Goal: Ask a question

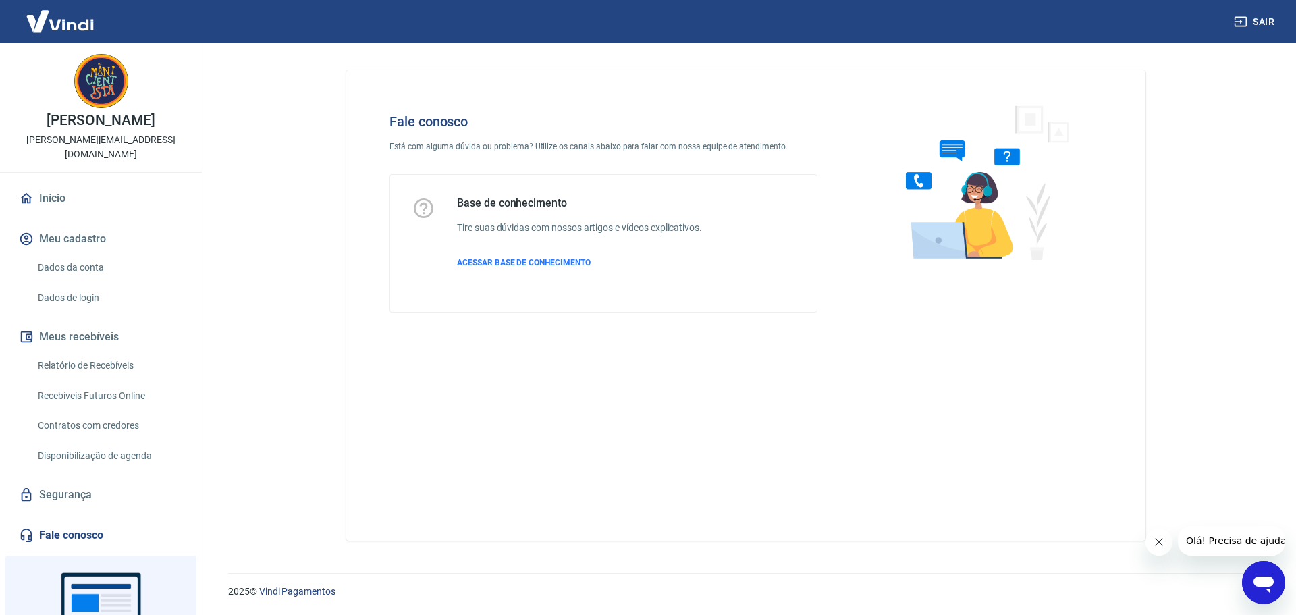
click at [1153, 545] on icon "Fechar mensagem da empresa" at bounding box center [1158, 542] width 11 height 11
click at [1264, 582] on icon "Abrir janela de mensagens" at bounding box center [1263, 584] width 20 height 16
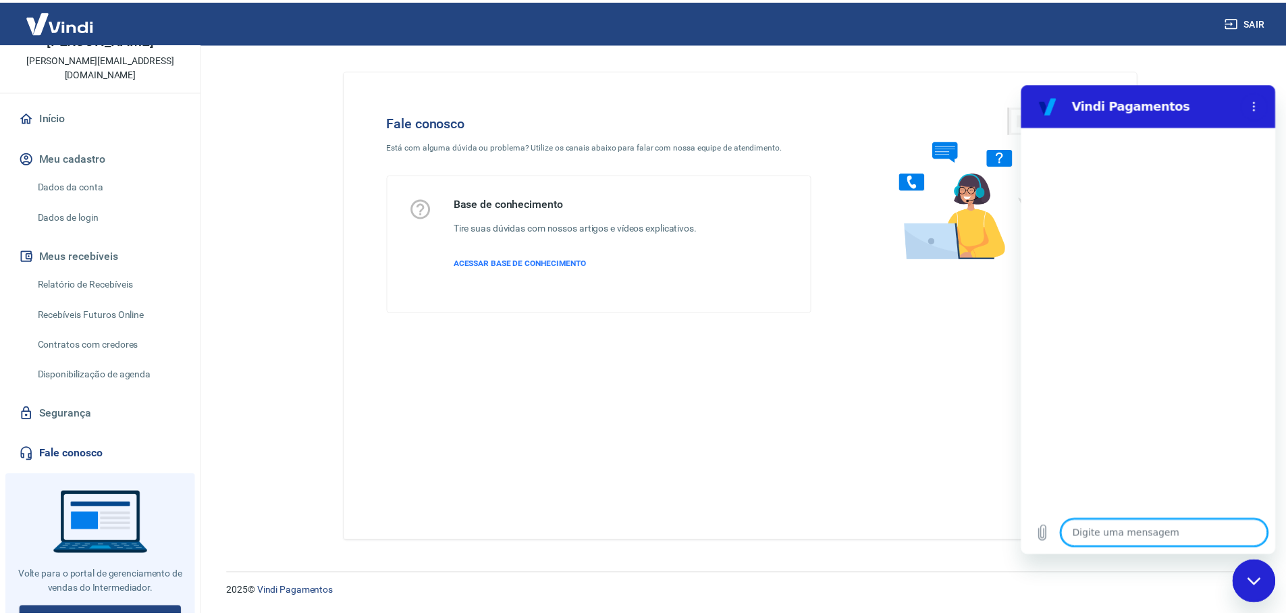
scroll to position [84, 0]
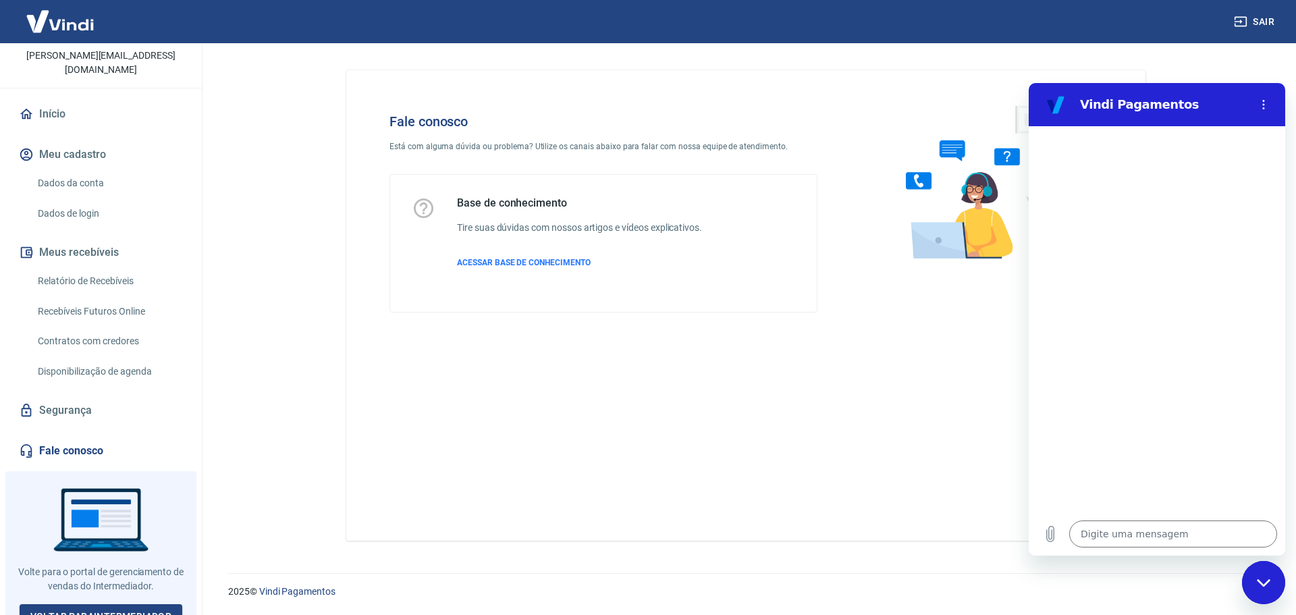
click at [88, 269] on link "Relatório de Recebíveis" at bounding box center [108, 281] width 153 height 28
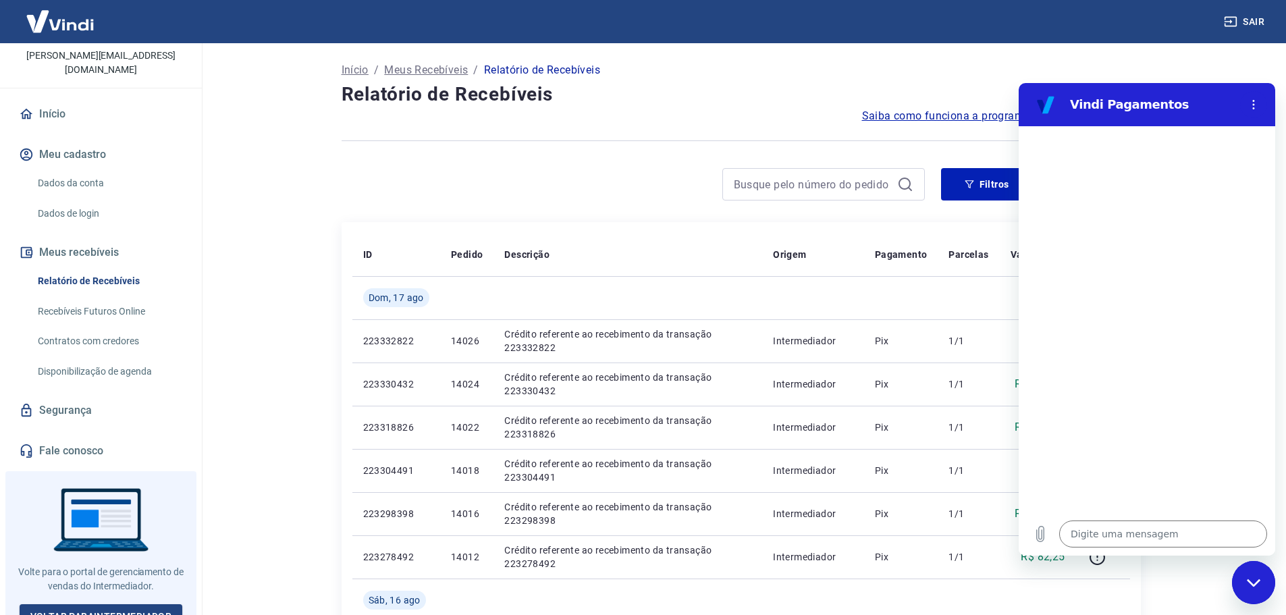
click at [83, 169] on link "Dados da conta" at bounding box center [108, 183] width 153 height 28
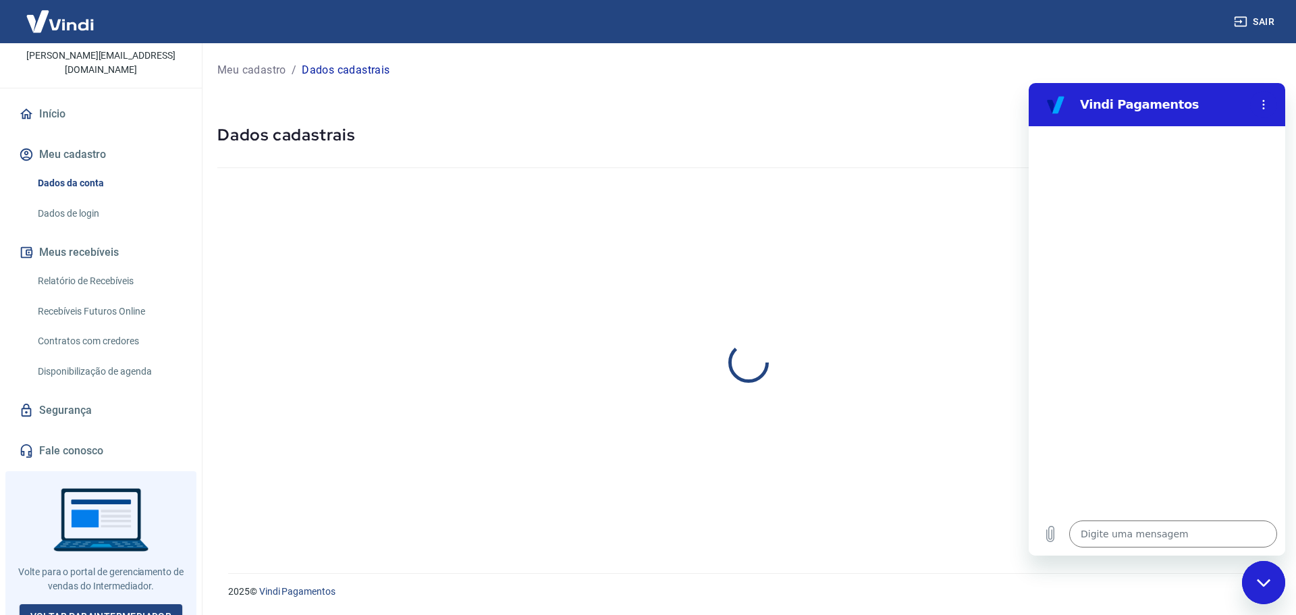
select select "RS"
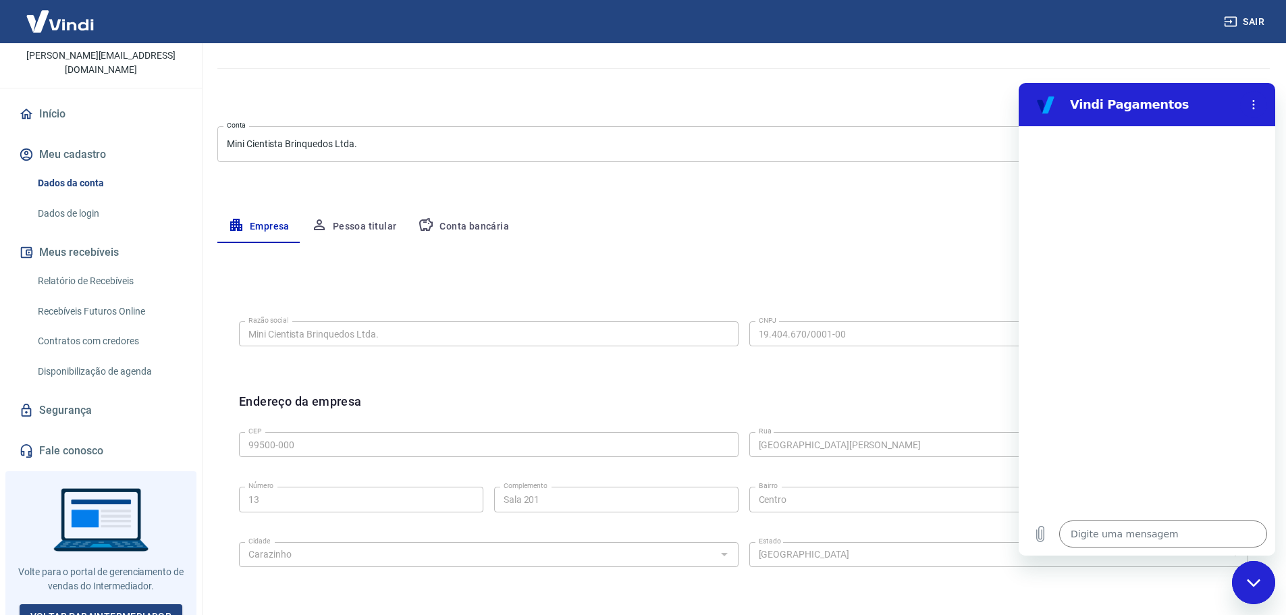
scroll to position [135, 0]
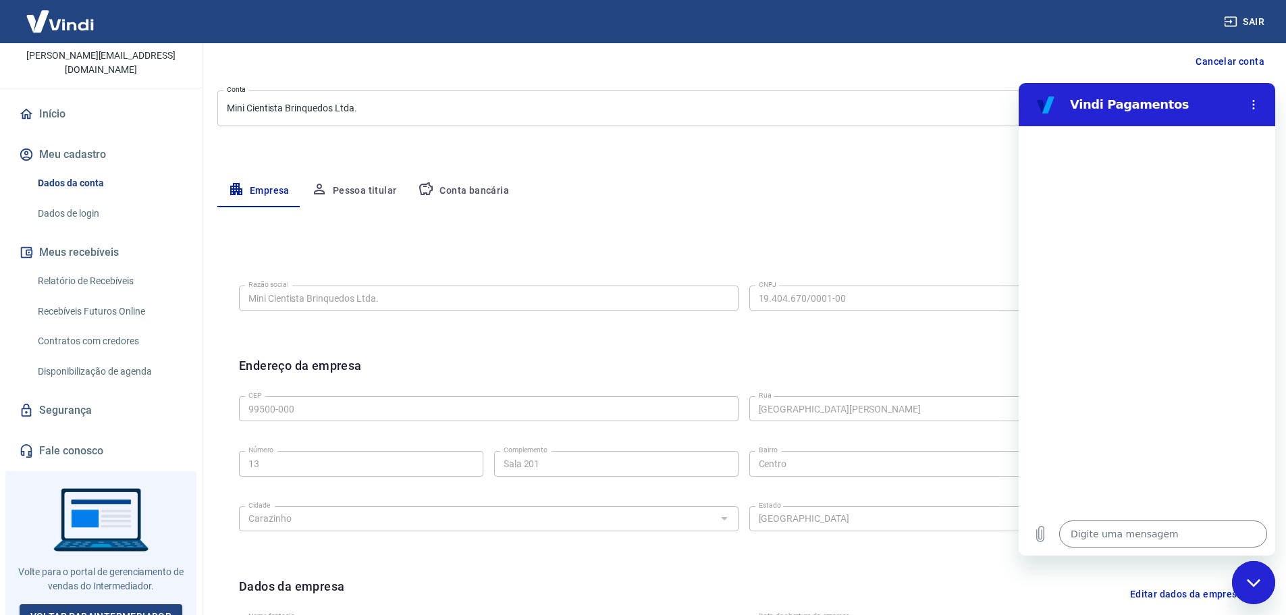
click at [486, 194] on button "Conta bancária" at bounding box center [463, 191] width 113 height 32
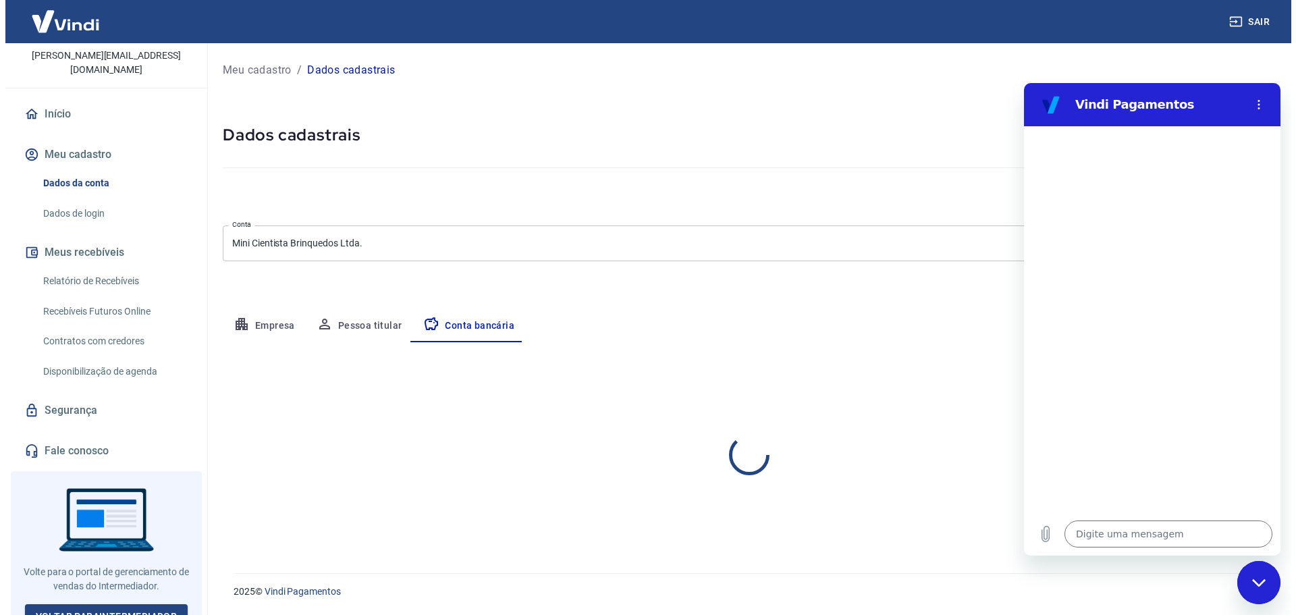
scroll to position [0, 0]
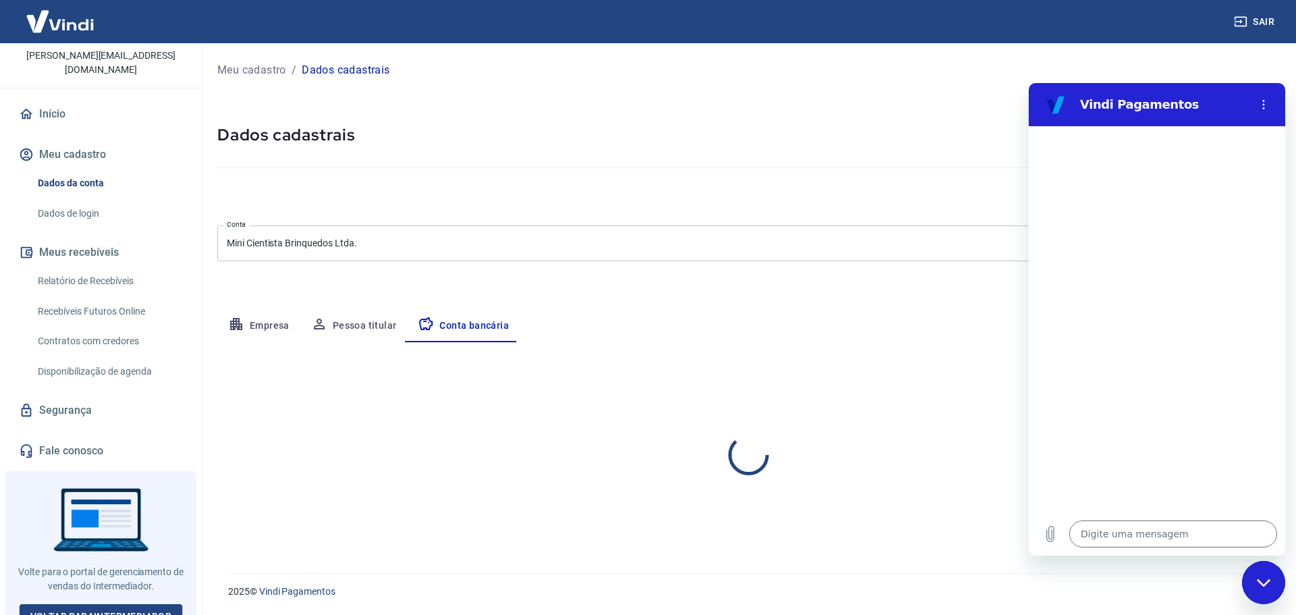
select select "1"
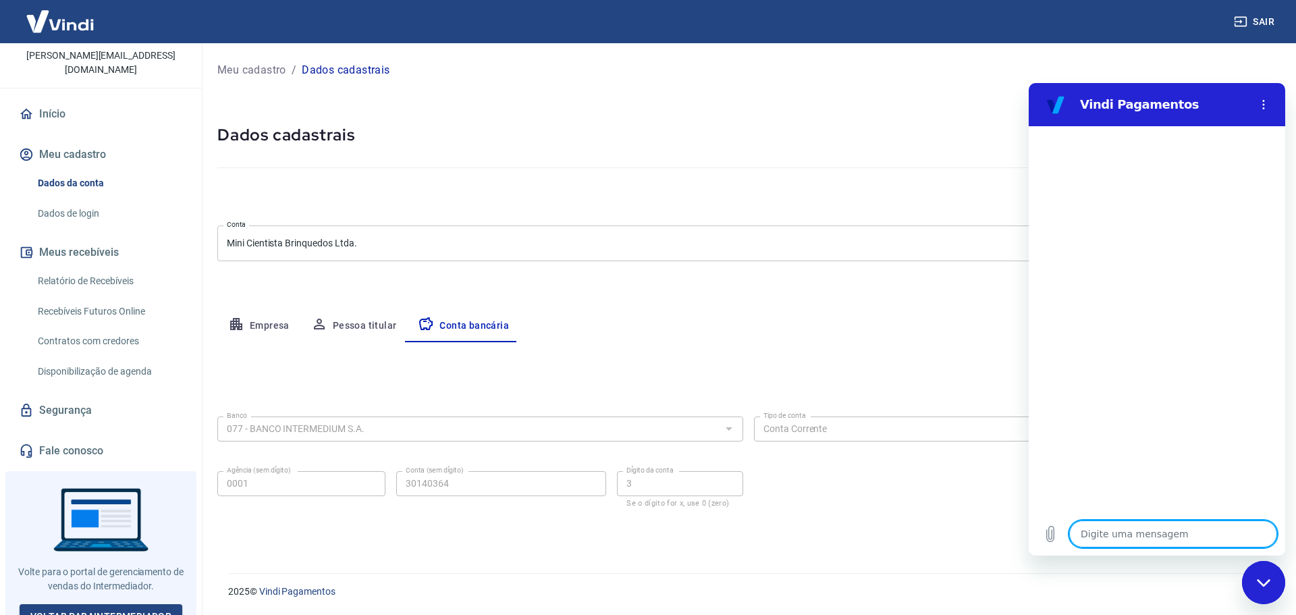
click at [1179, 537] on textarea at bounding box center [1173, 533] width 208 height 27
type textarea "f"
type textarea "x"
type textarea "fa"
type textarea "x"
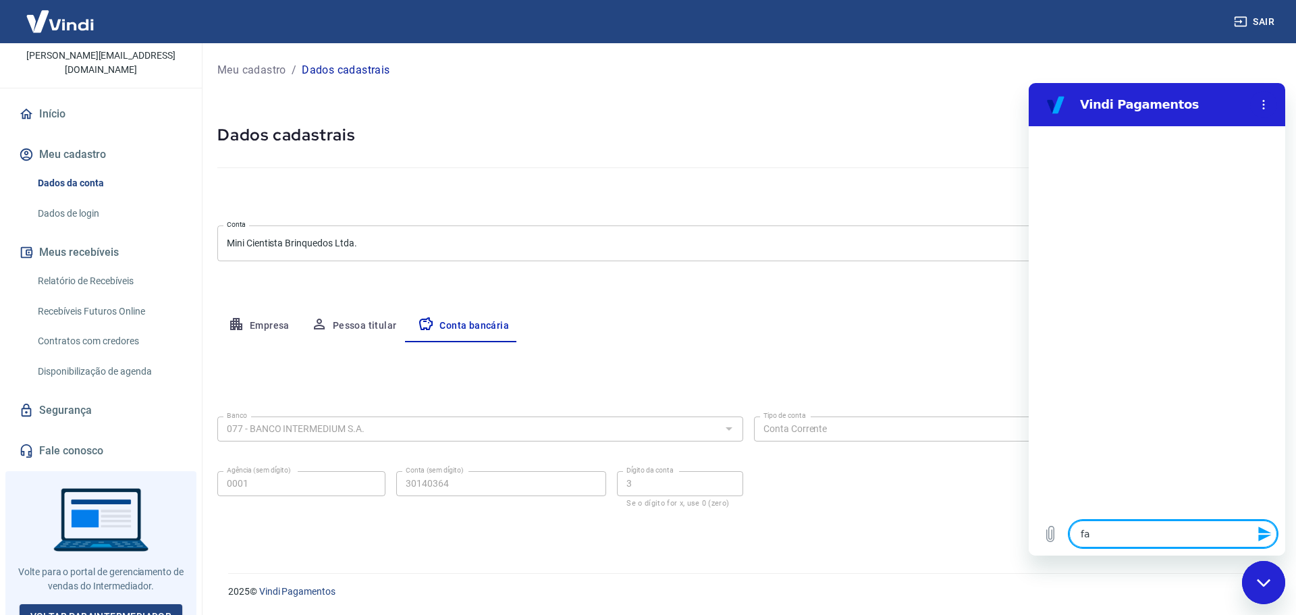
type textarea "faa"
type textarea "x"
type textarea "fa"
type textarea "x"
type textarea "fal"
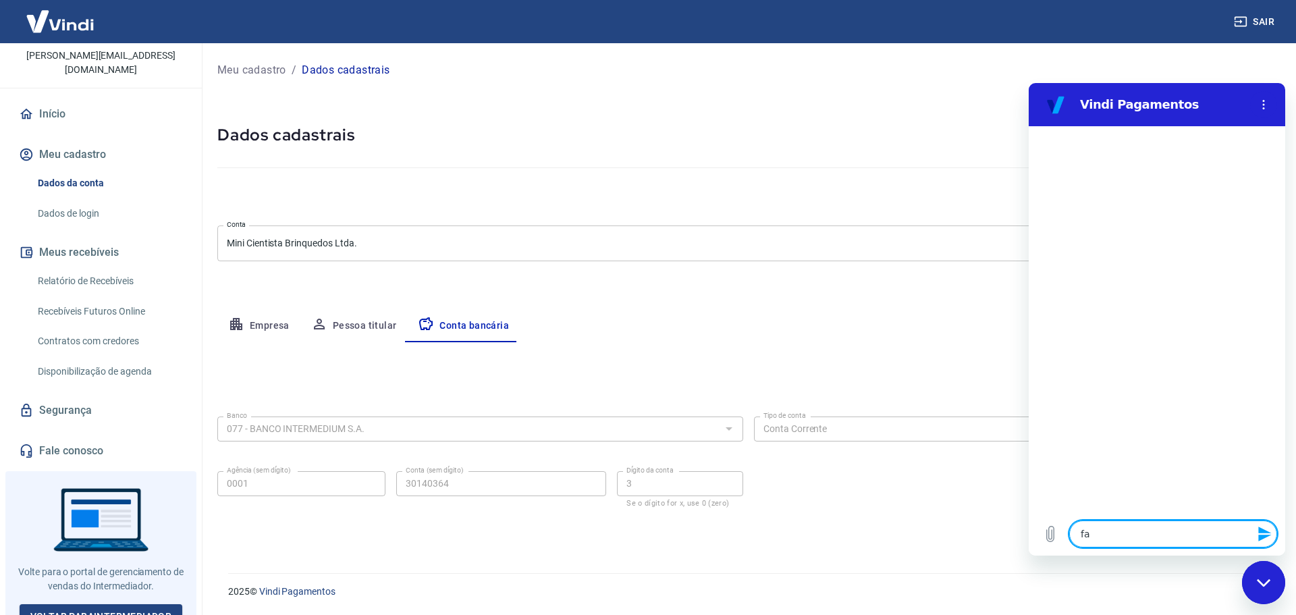
type textarea "x"
type textarea "fala"
type textarea "x"
type textarea "falar"
type textarea "x"
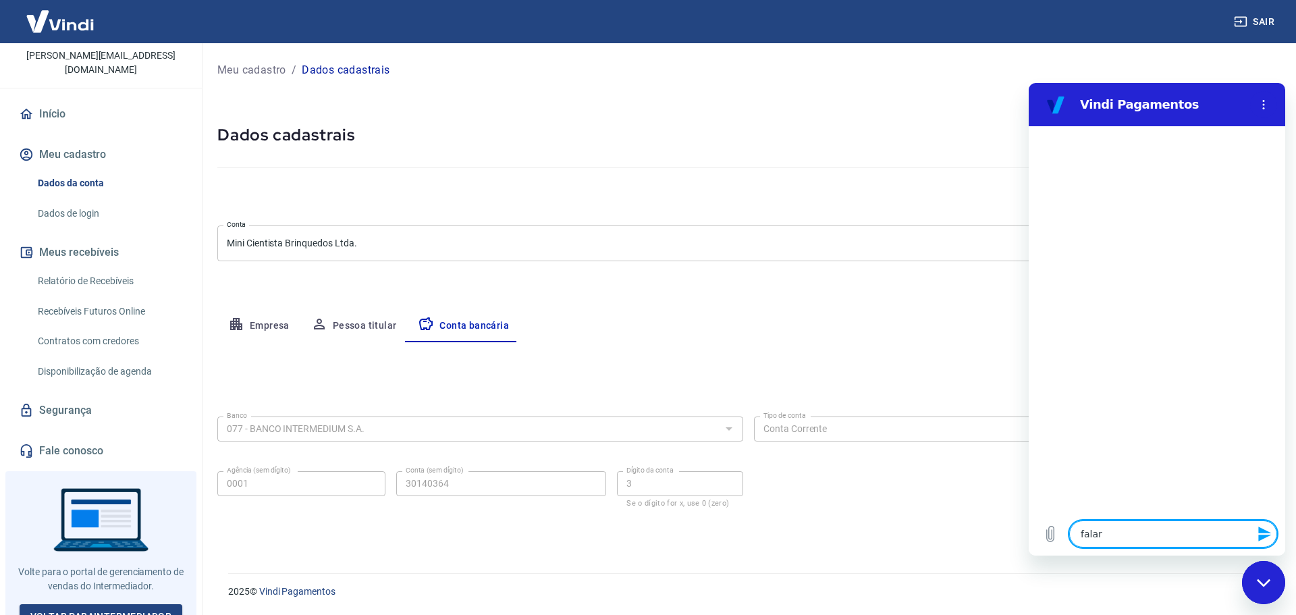
type textarea "falar"
type textarea "x"
type textarea "falar c"
type textarea "x"
type textarea "falar co"
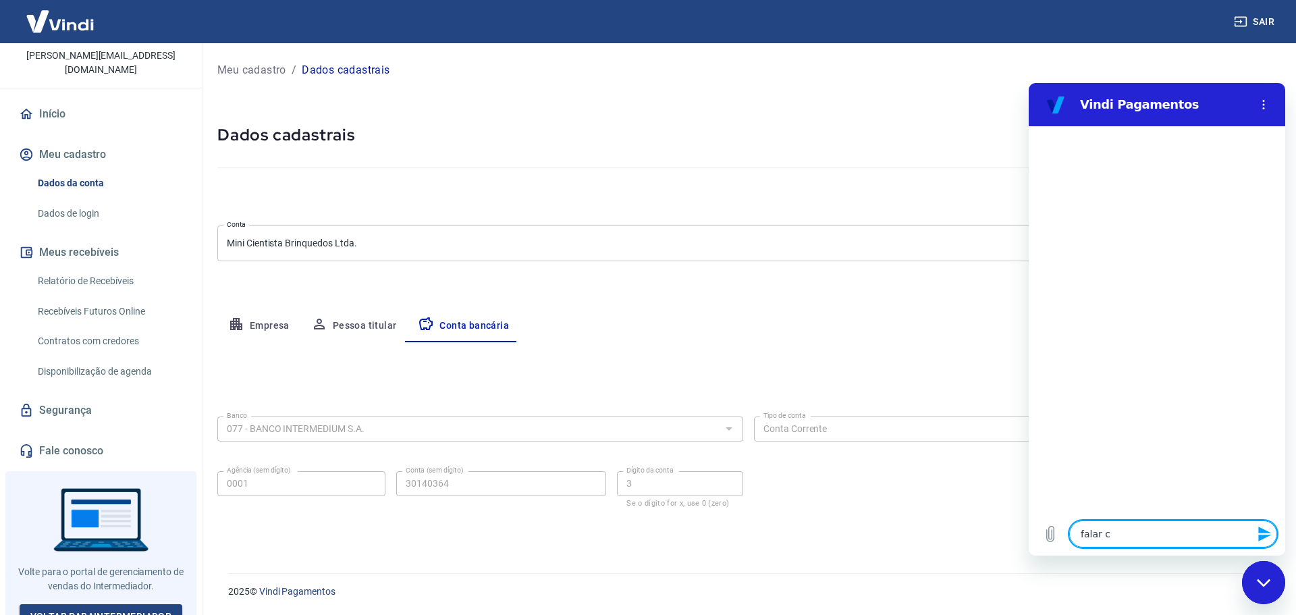
type textarea "x"
type textarea "falar com"
type textarea "x"
type textarea "falar com"
type textarea "x"
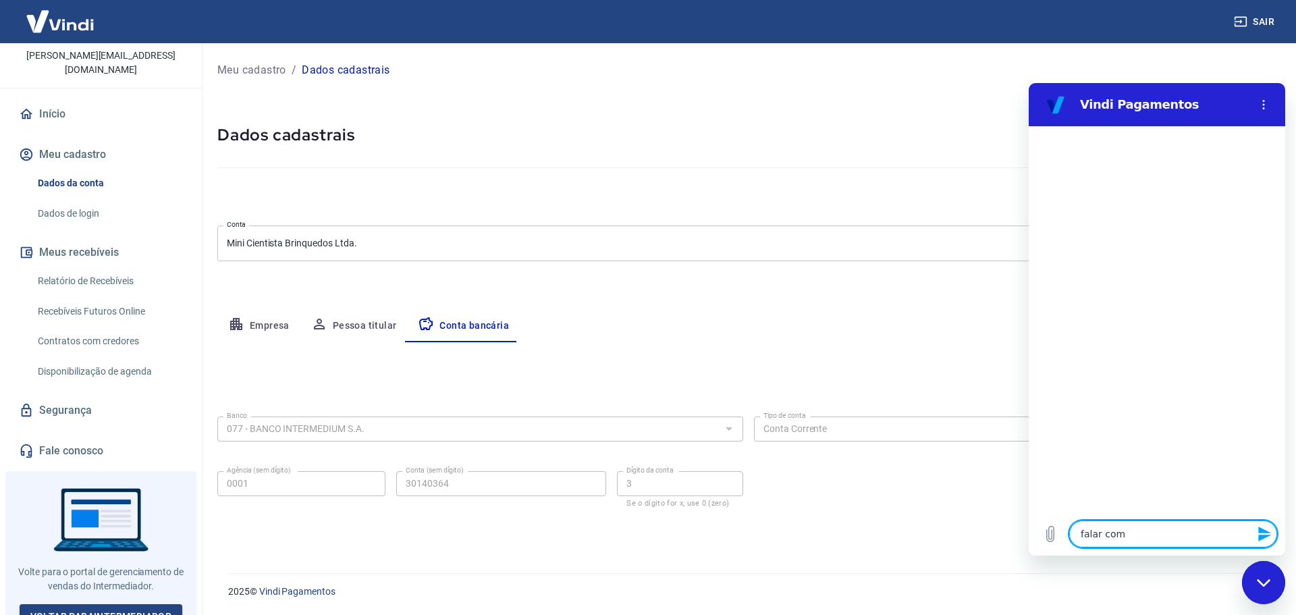
type textarea "falar com a"
type textarea "x"
type textarea "falar com a"
type textarea "x"
type textarea "falar com a"
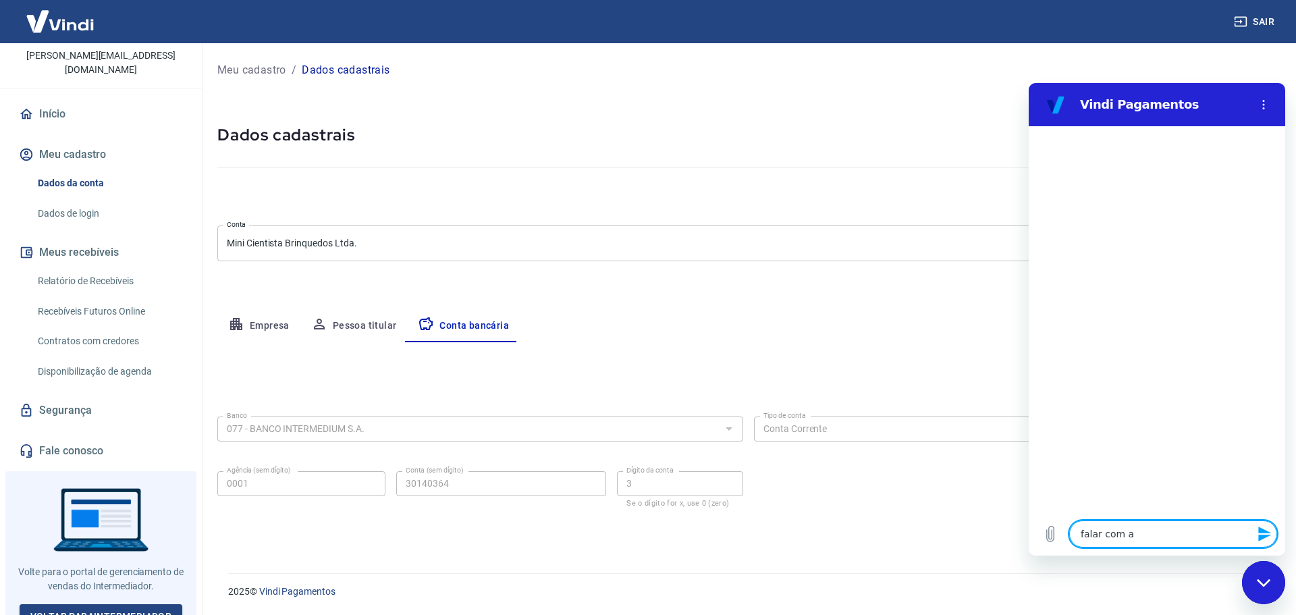
type textarea "x"
type textarea "falar com at"
type textarea "x"
type textarea "falar com ate"
type textarea "x"
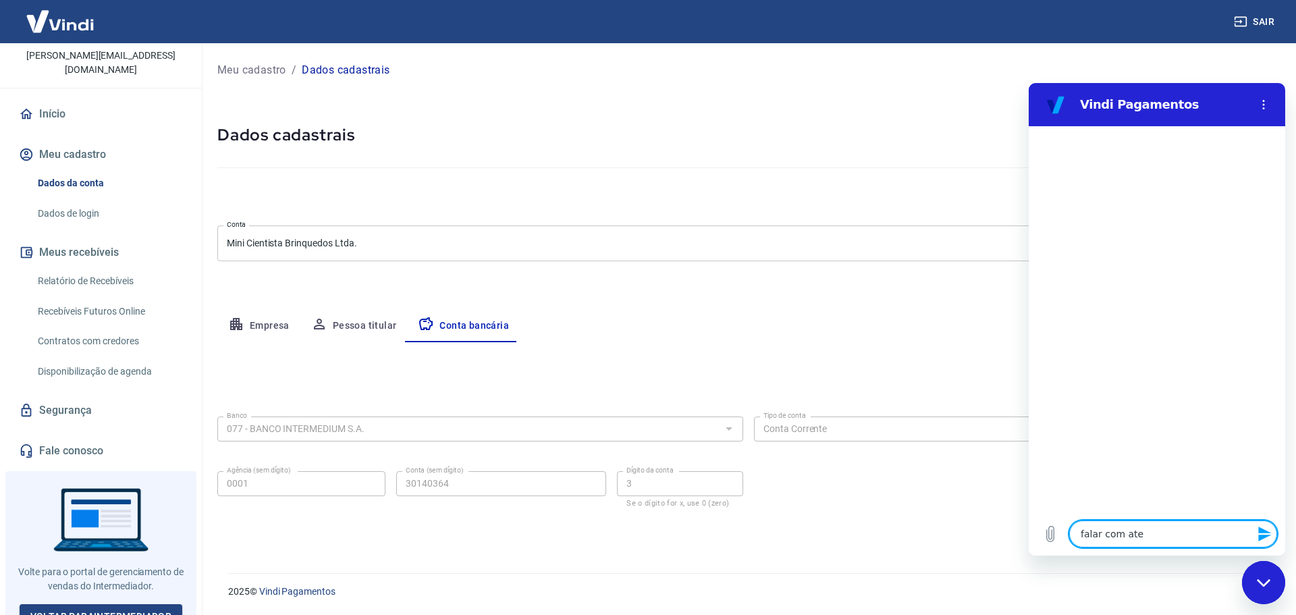
type textarea "falar com aten"
type textarea "x"
type textarea "falar com atend"
type textarea "x"
type textarea "falar com atende"
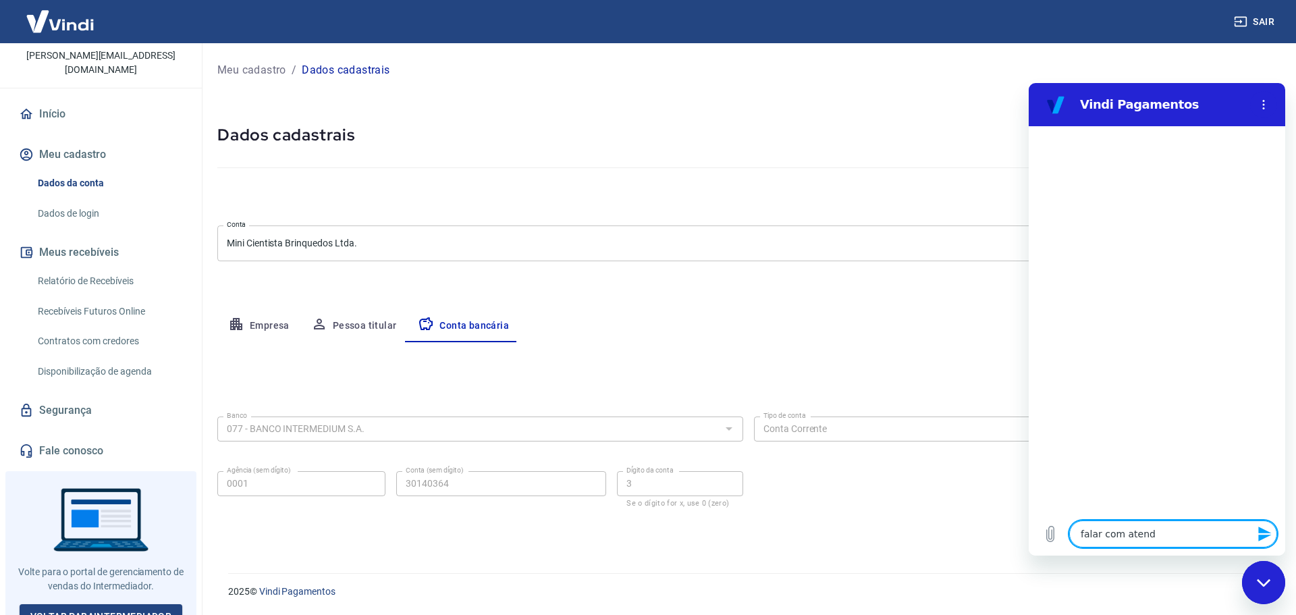
type textarea "x"
type textarea "falar com atenden"
type textarea "x"
type textarea "falar com atendent"
type textarea "x"
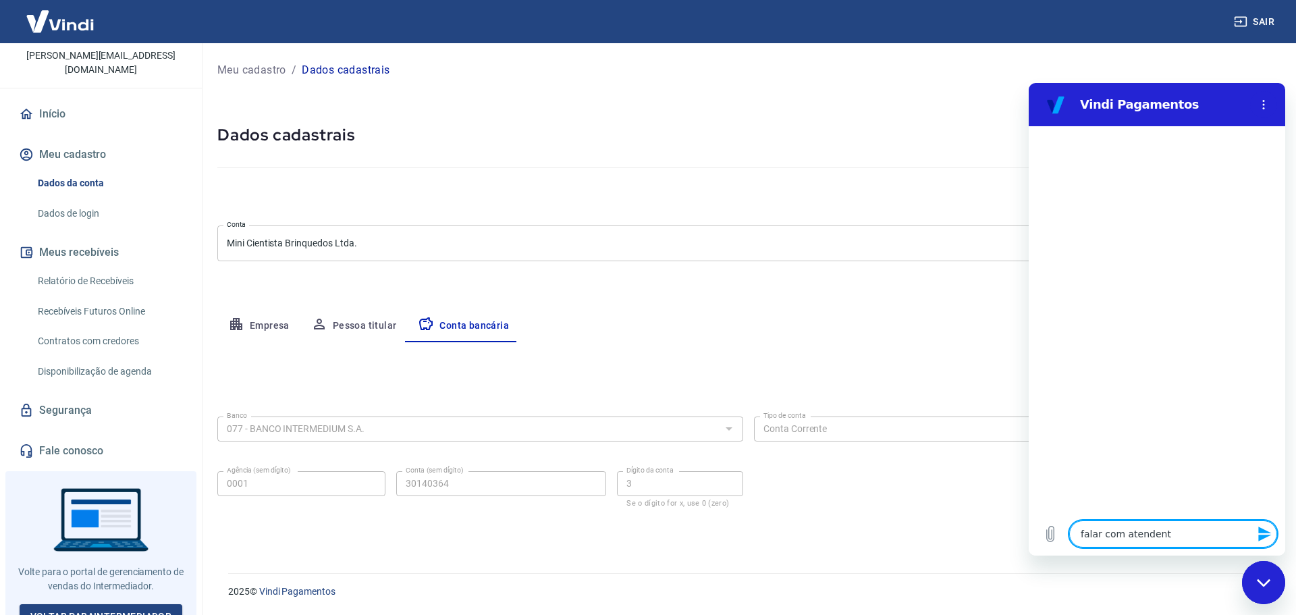
type textarea "falar com atendente"
type textarea "x"
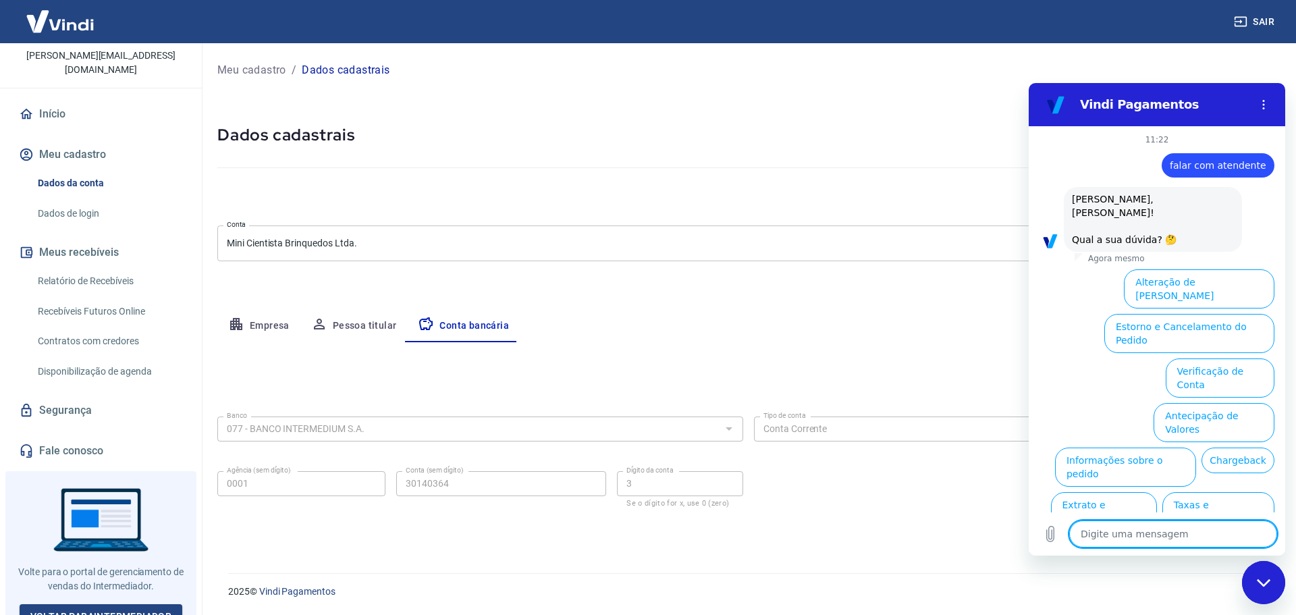
click at [1224, 581] on button "Assinaturas e Faturas Tray" at bounding box center [1209, 600] width 130 height 39
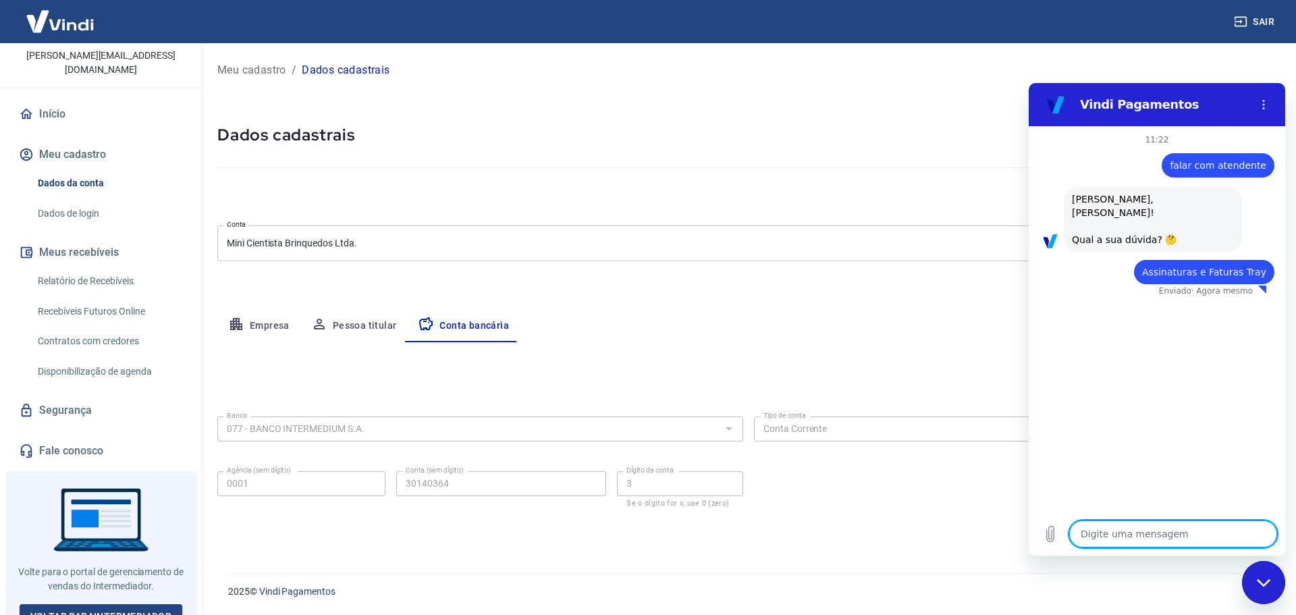
type textarea "x"
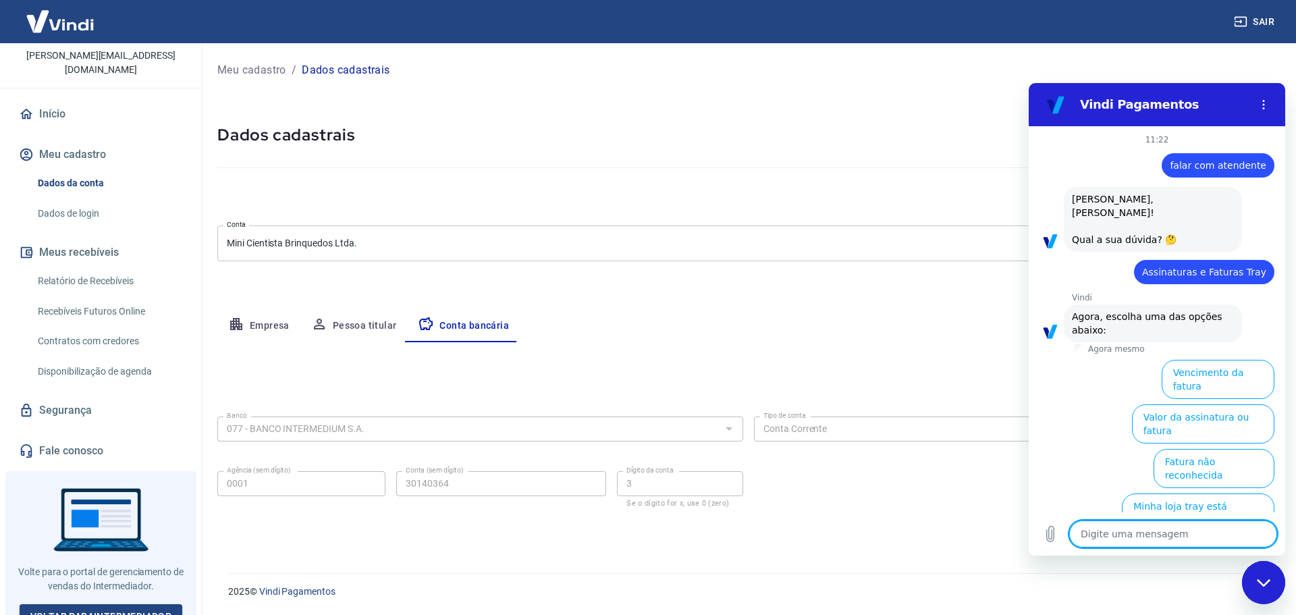
scroll to position [80, 0]
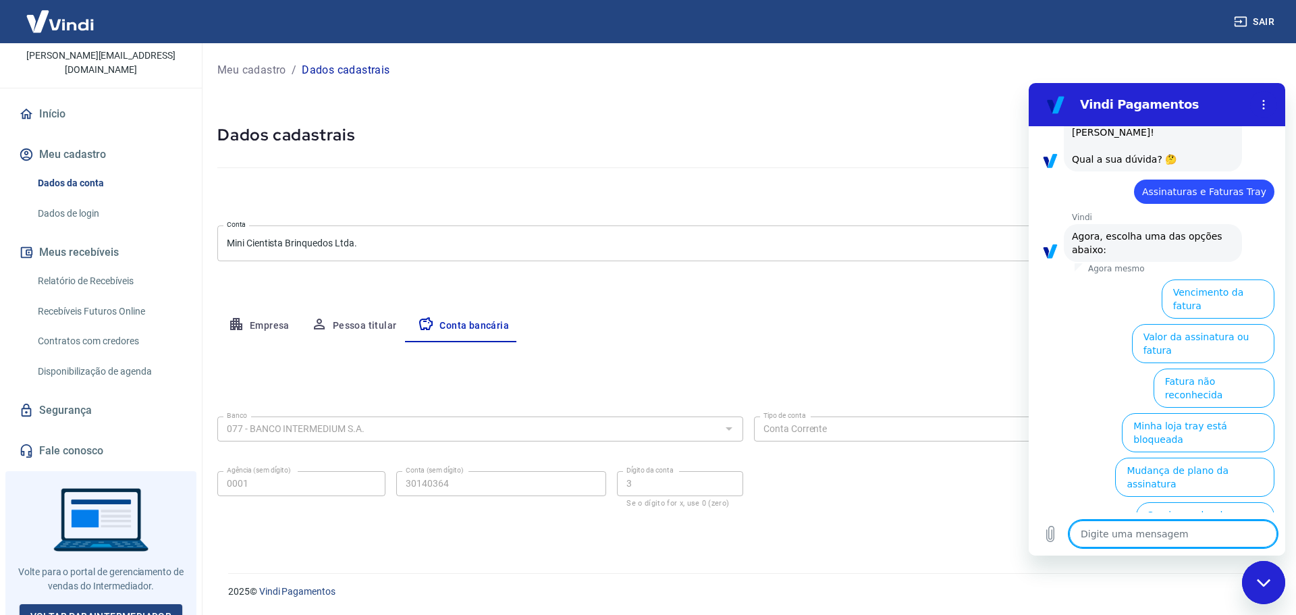
type textarea "o"
type textarea "x"
type textarea "ou"
type textarea "x"
type textarea "out"
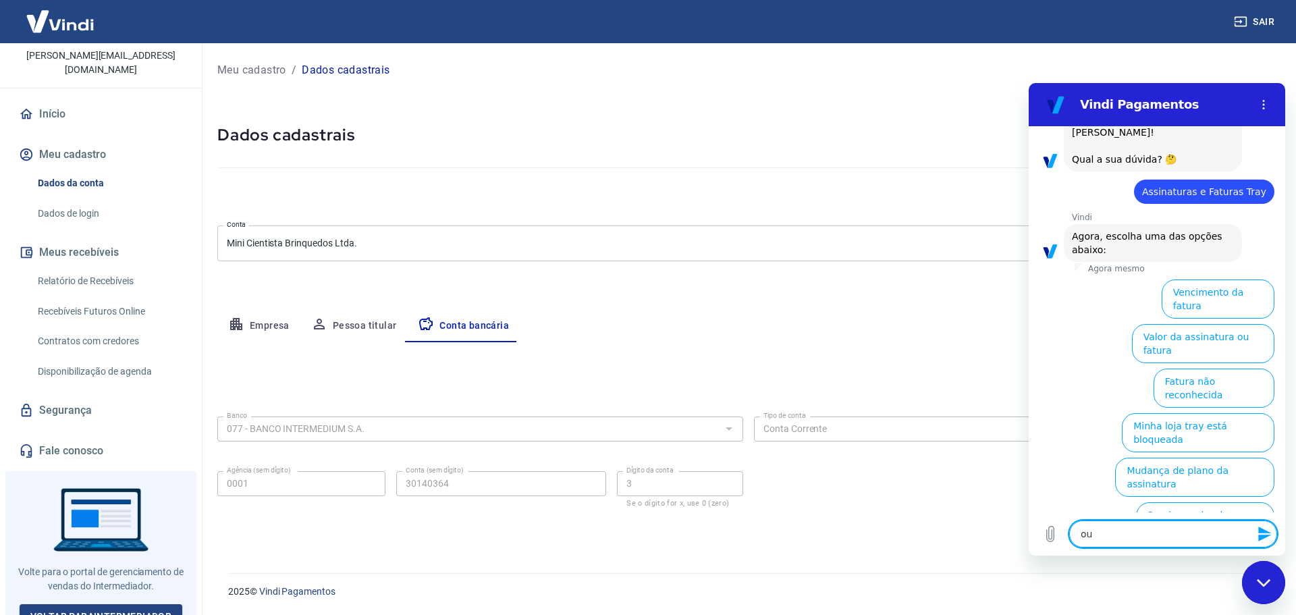
type textarea "x"
type textarea "outr"
type textarea "x"
type textarea "outro"
type textarea "x"
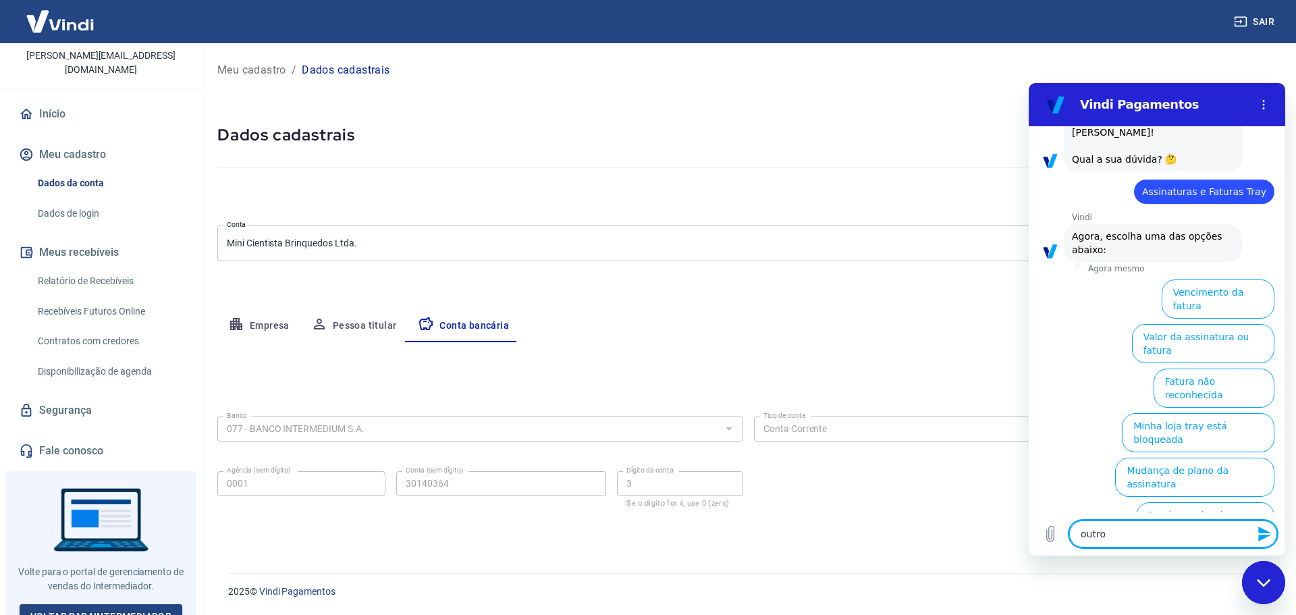
type textarea "outros"
type textarea "x"
type textarea "outros"
type textarea "x"
type textarea "outros a"
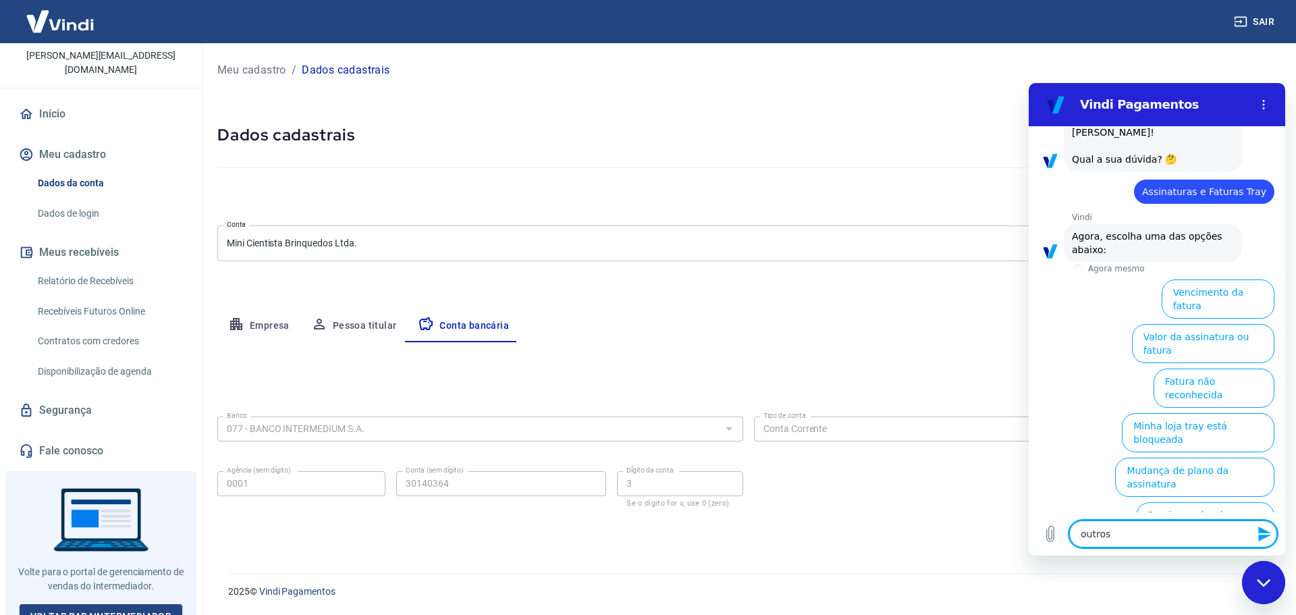
type textarea "x"
type textarea "outros as"
type textarea "x"
type textarea "outros ass"
type textarea "x"
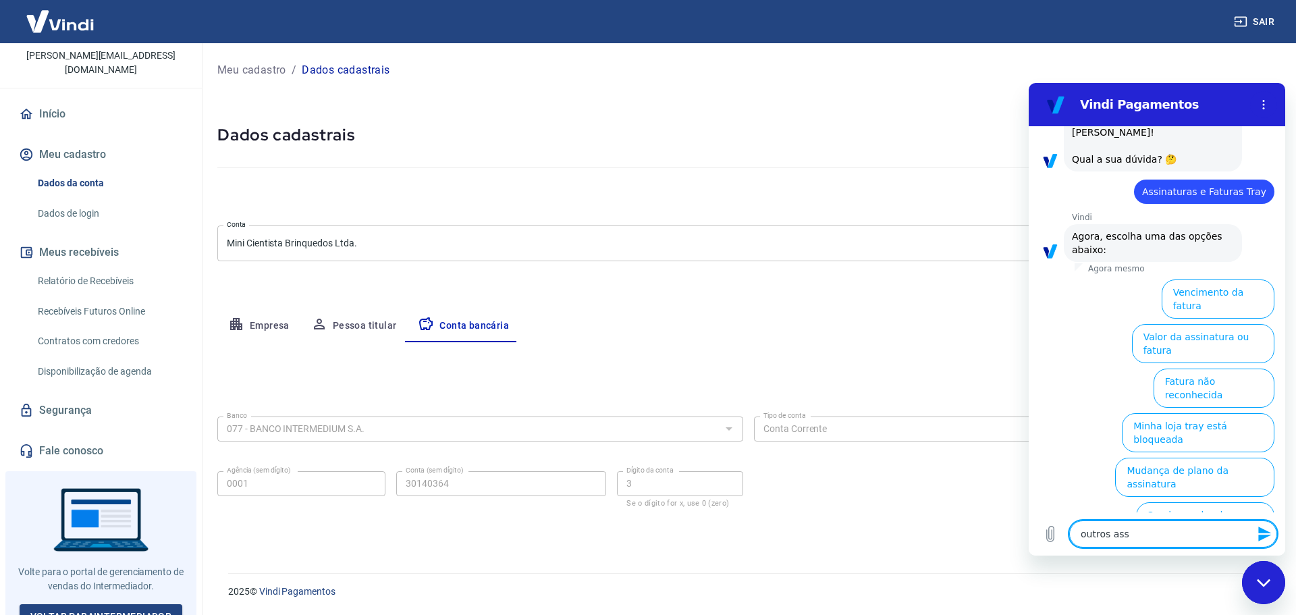
type textarea "outros assu"
type textarea "x"
type textarea "outros assun"
type textarea "x"
type textarea "outros assunt"
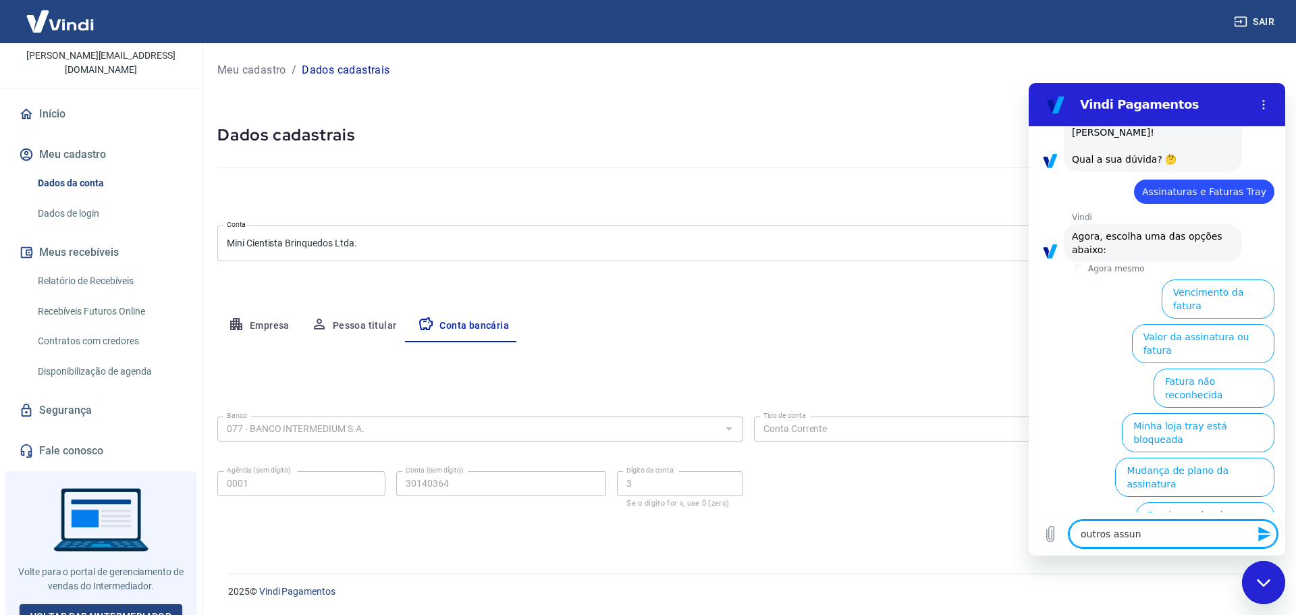
type textarea "x"
type textarea "outros assunto"
type textarea "x"
type textarea "outros assuntos"
type textarea "x"
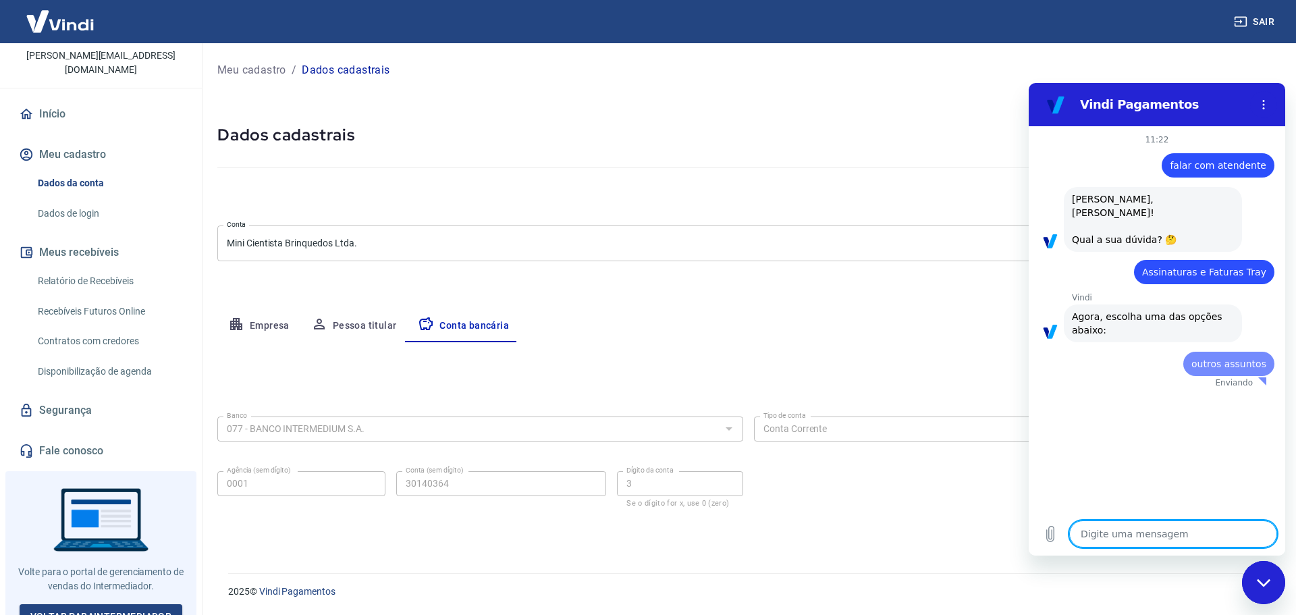
scroll to position [0, 0]
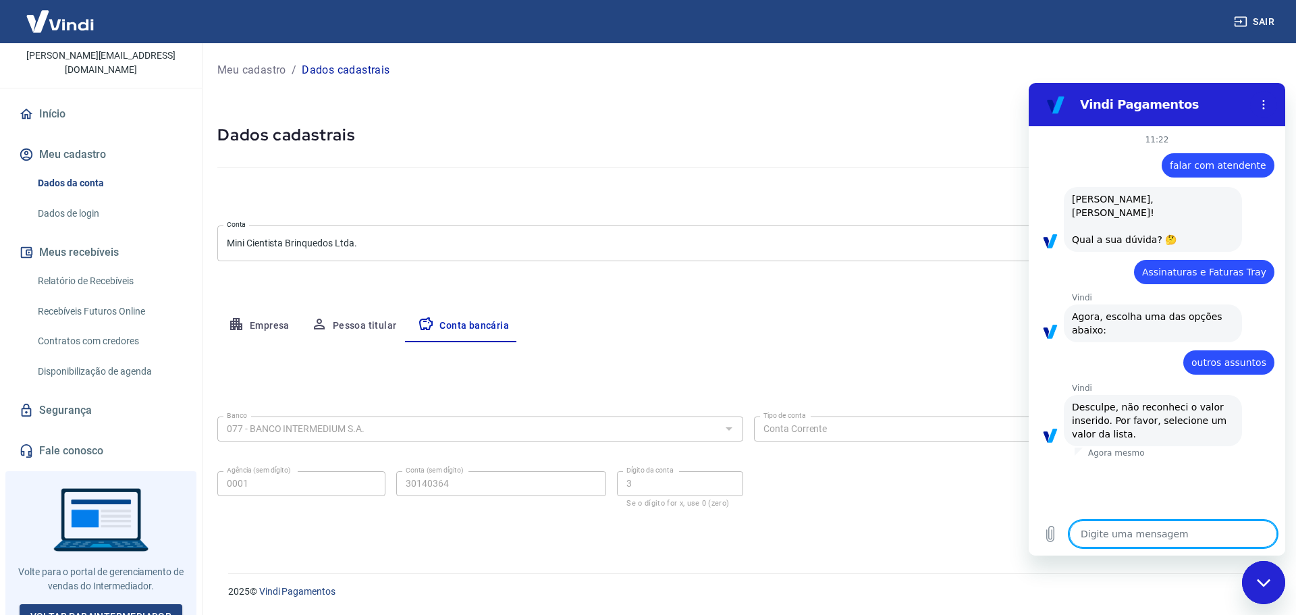
click at [72, 436] on link "Fale conosco" at bounding box center [100, 451] width 169 height 30
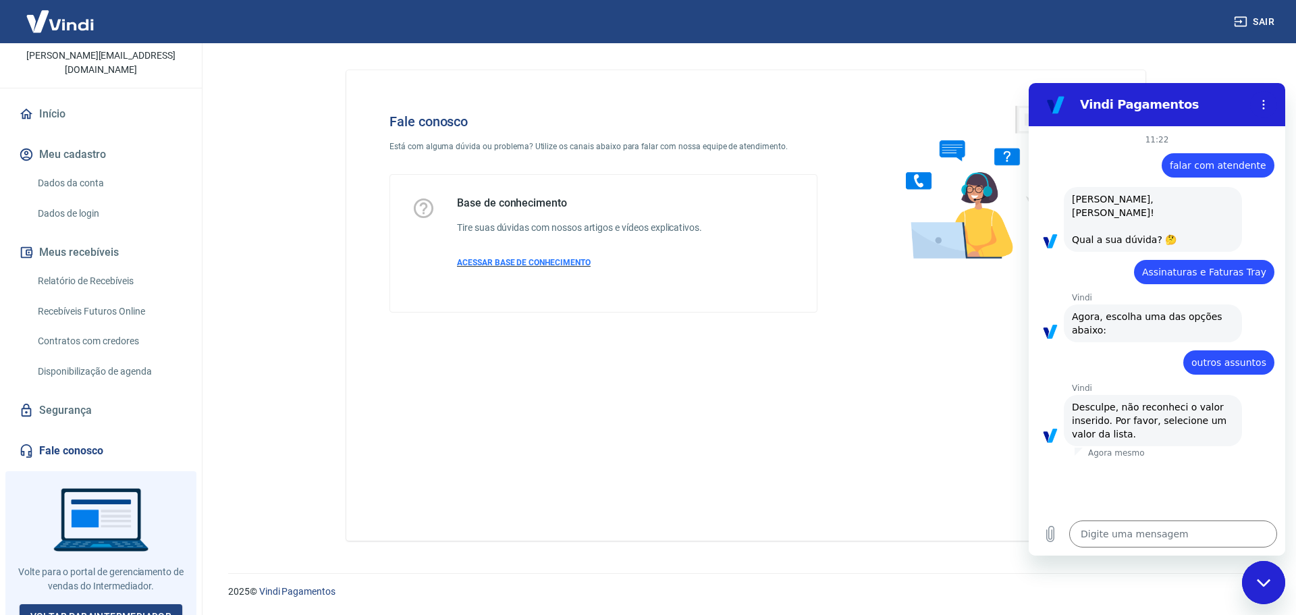
click at [537, 265] on span "ACESSAR BASE DE CONHECIMENTO" at bounding box center [524, 262] width 134 height 9
click at [487, 216] on div "Base de conhecimento Tire suas dúvidas com nossos artigos e vídeos explicativos…" at bounding box center [579, 243] width 245 height 94
click at [1262, 578] on icon "Fechar janela de mensagens" at bounding box center [1264, 582] width 14 height 9
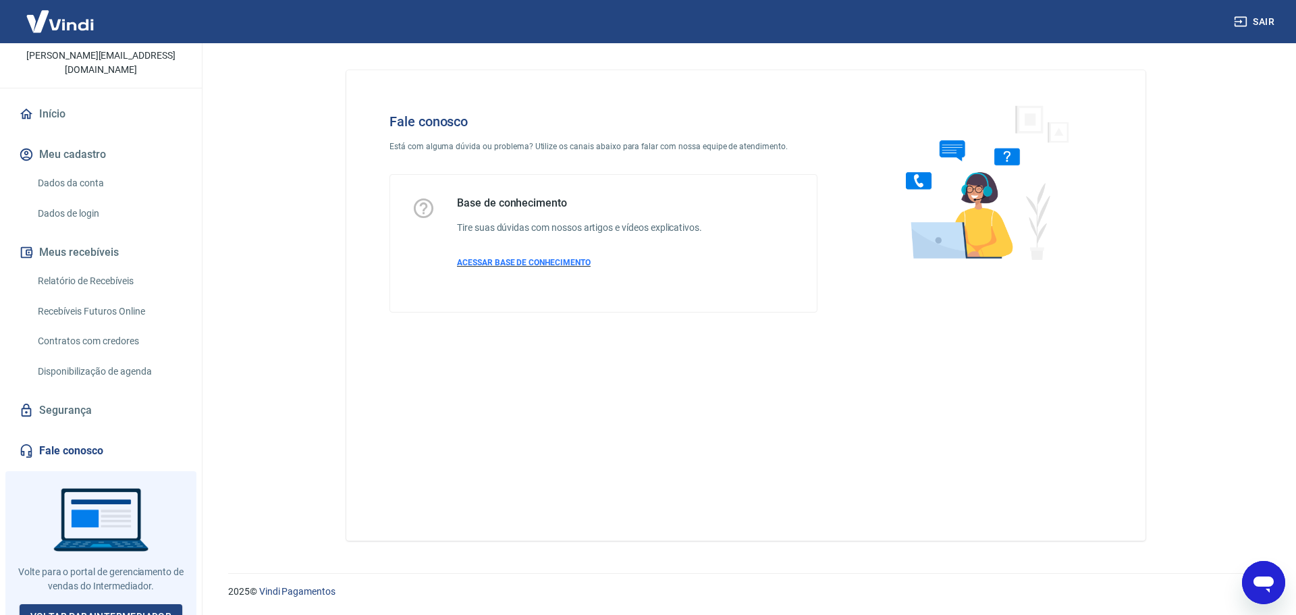
click at [474, 261] on span "ACESSAR BASE DE CONHECIMENTO" at bounding box center [524, 262] width 134 height 9
type textarea "x"
click at [102, 604] on link "Voltar para Intermediador" at bounding box center [101, 616] width 163 height 25
